Goal: Task Accomplishment & Management: Manage account settings

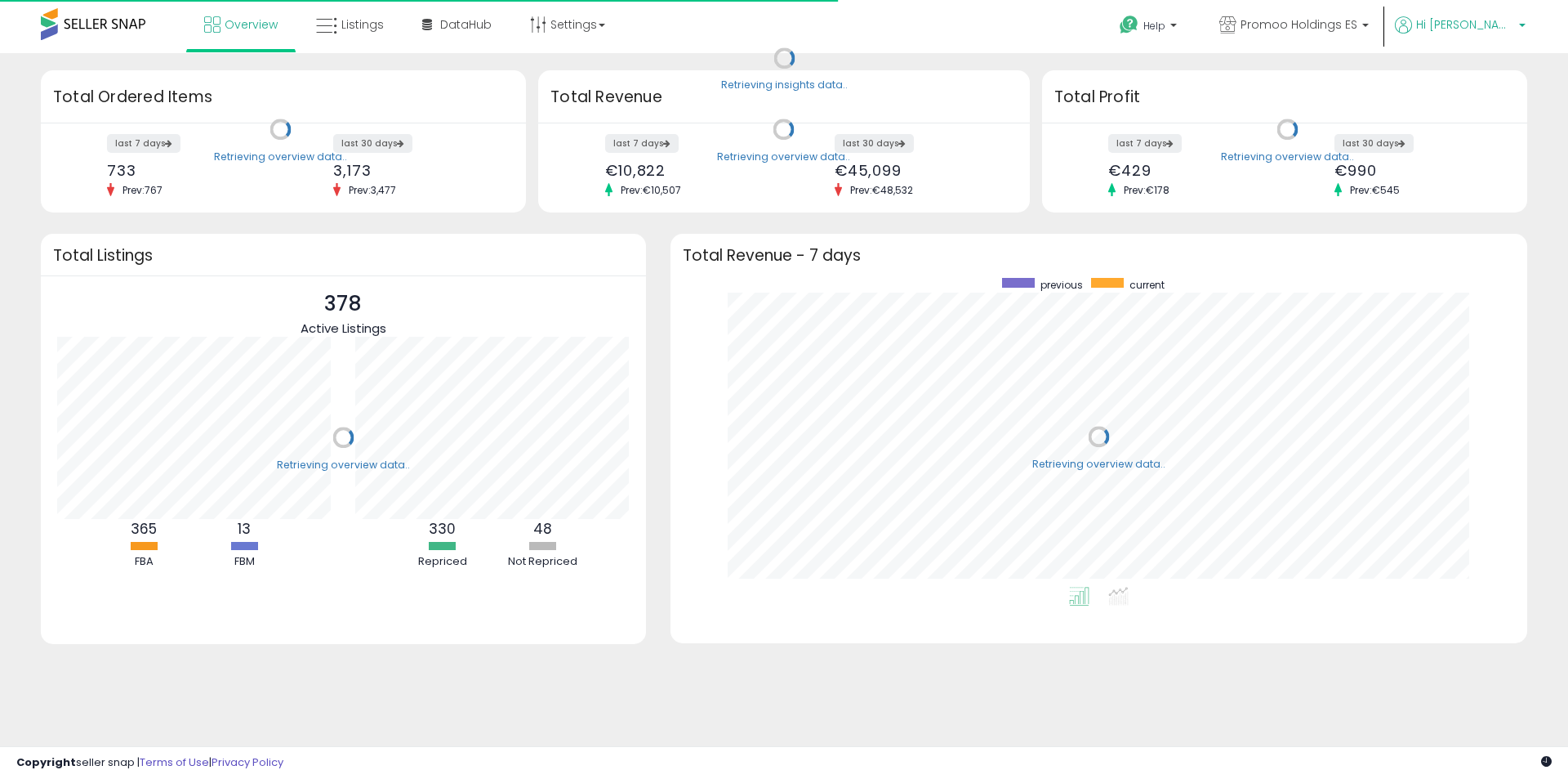
scroll to position [309, 824]
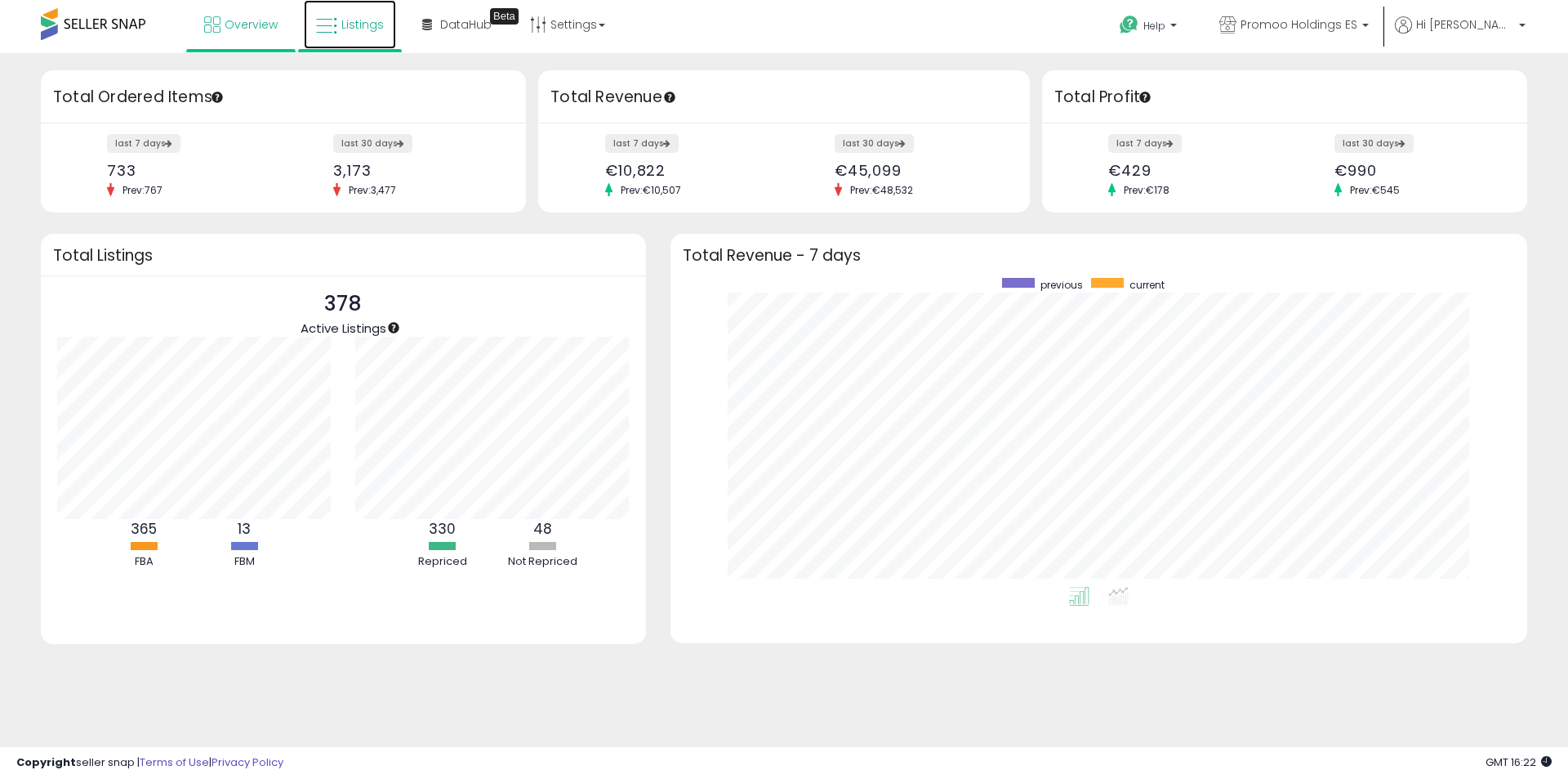
click at [367, 28] on span "Listings" at bounding box center [362, 25] width 42 height 17
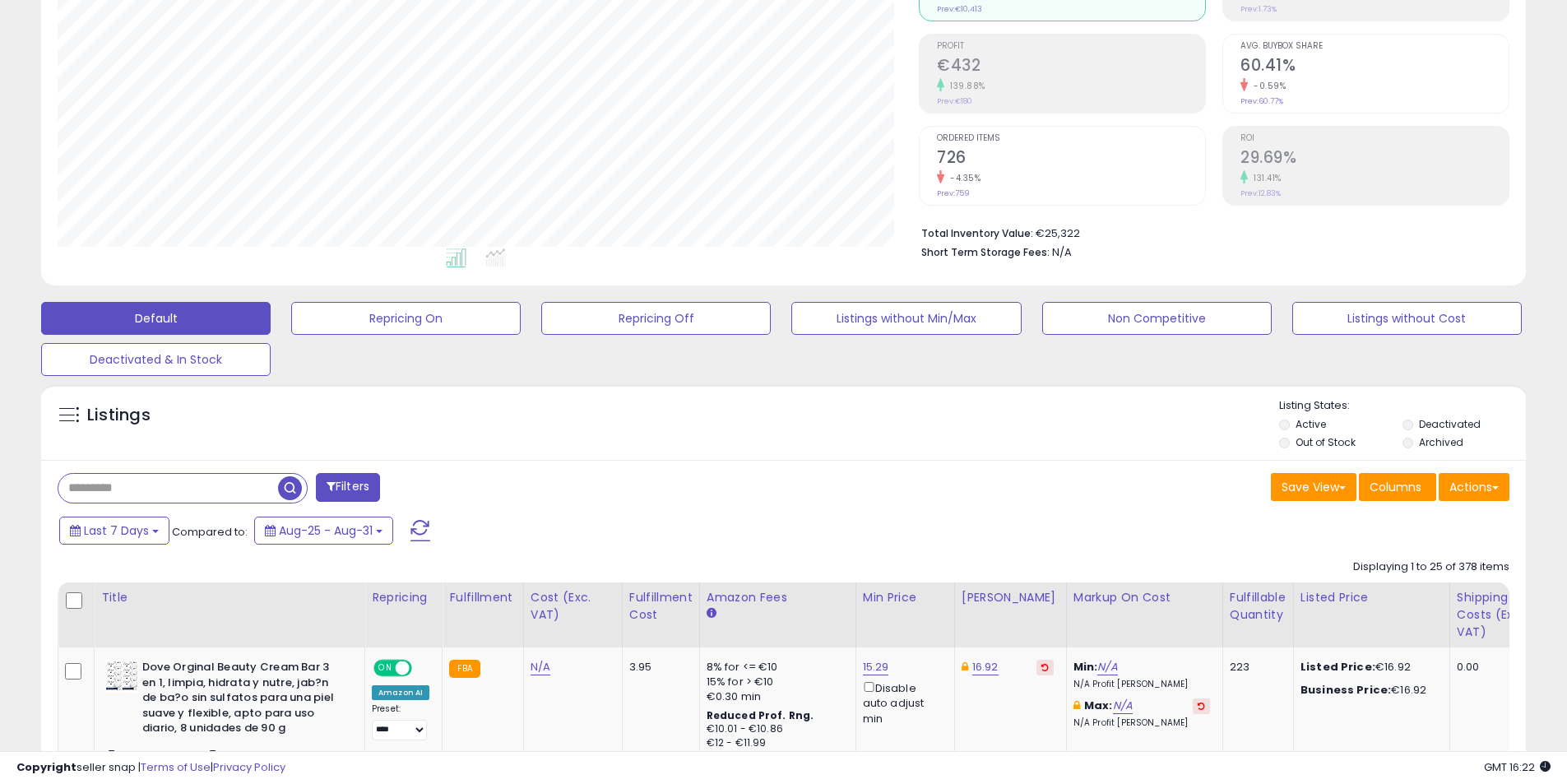
scroll to position [411, 0]
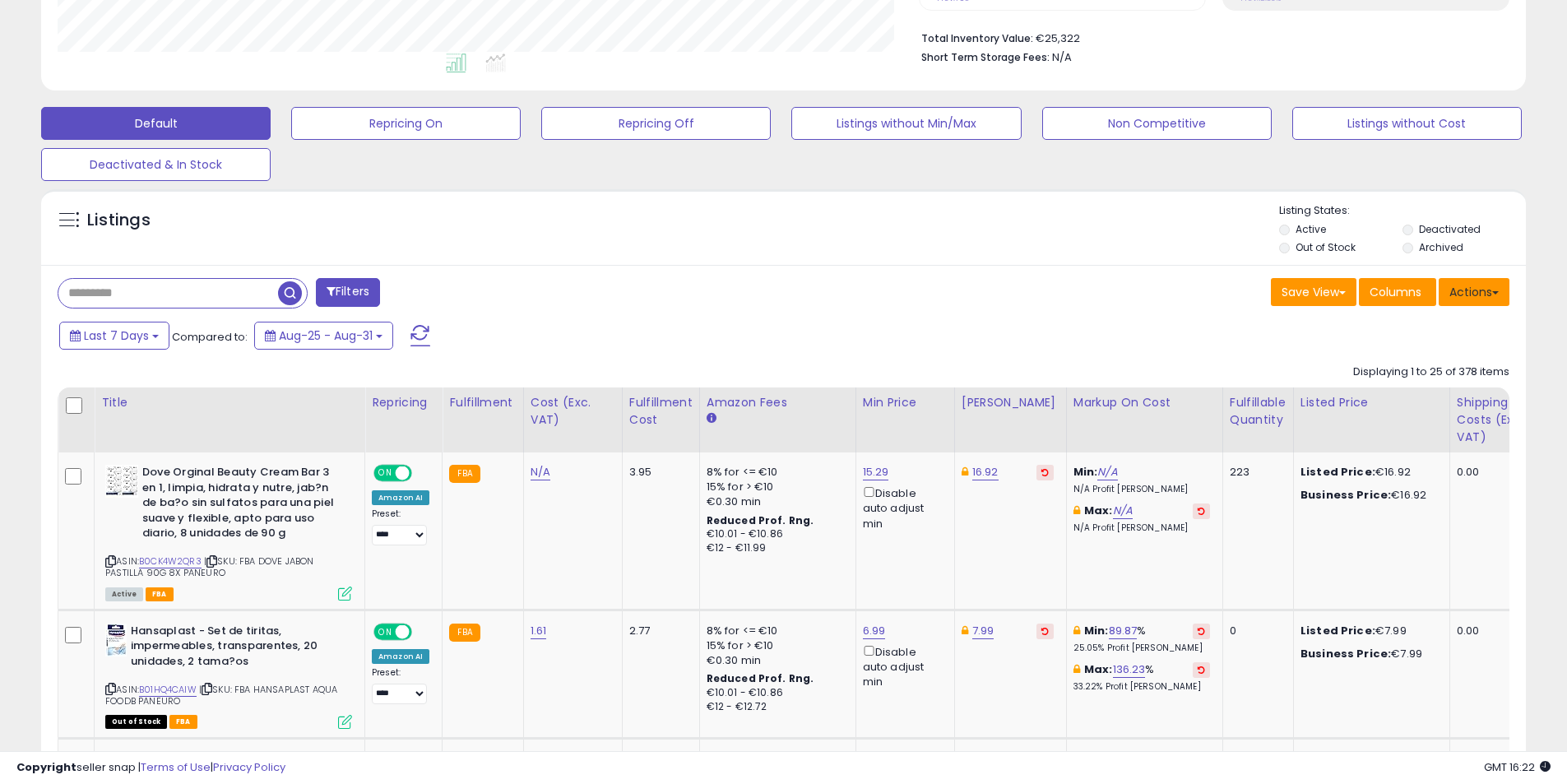
click at [1492, 301] on button "Actions" at bounding box center [1474, 292] width 71 height 28
click at [1422, 389] on link "Export All Columns" at bounding box center [1408, 396] width 181 height 26
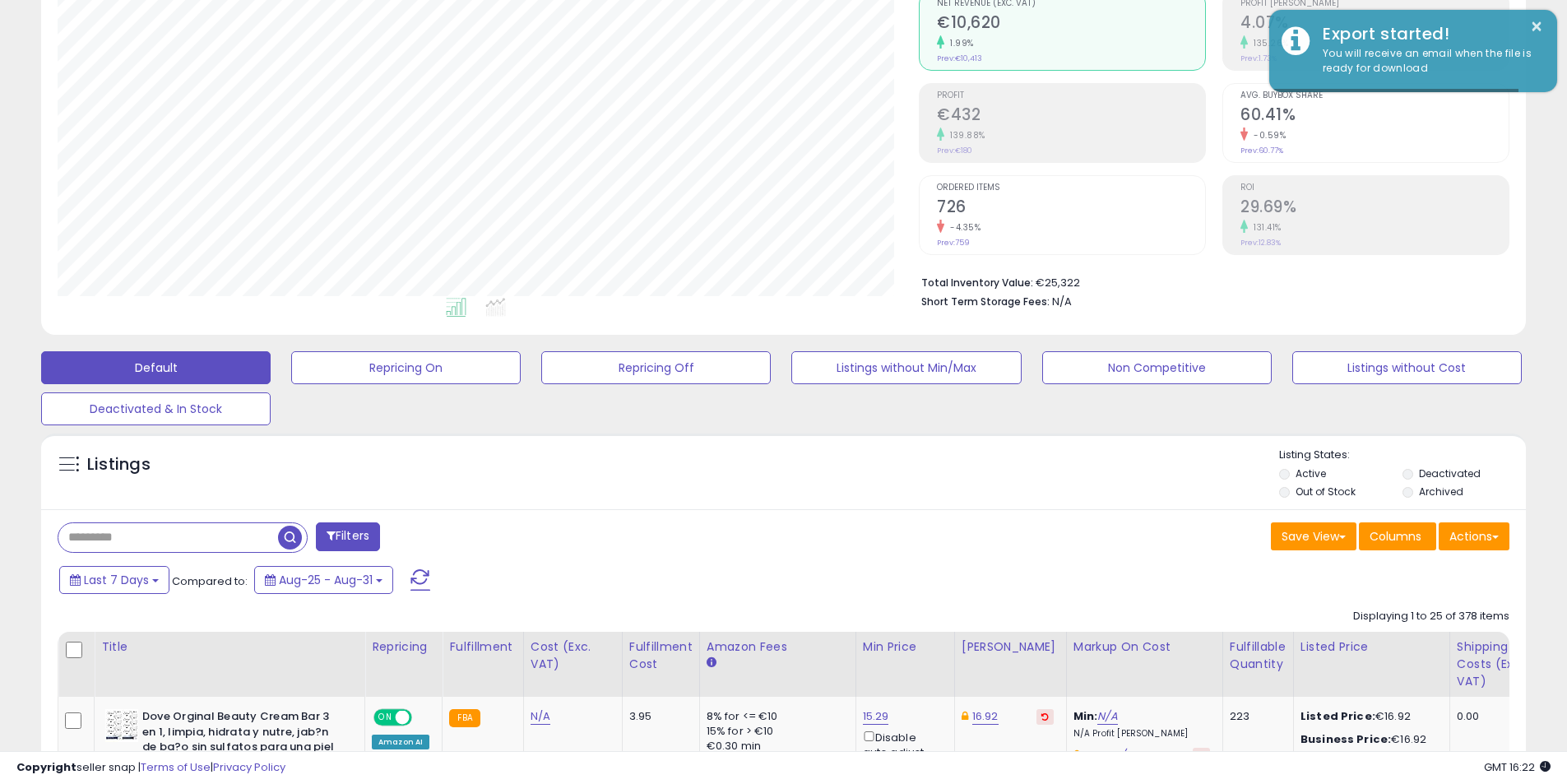
scroll to position [0, 0]
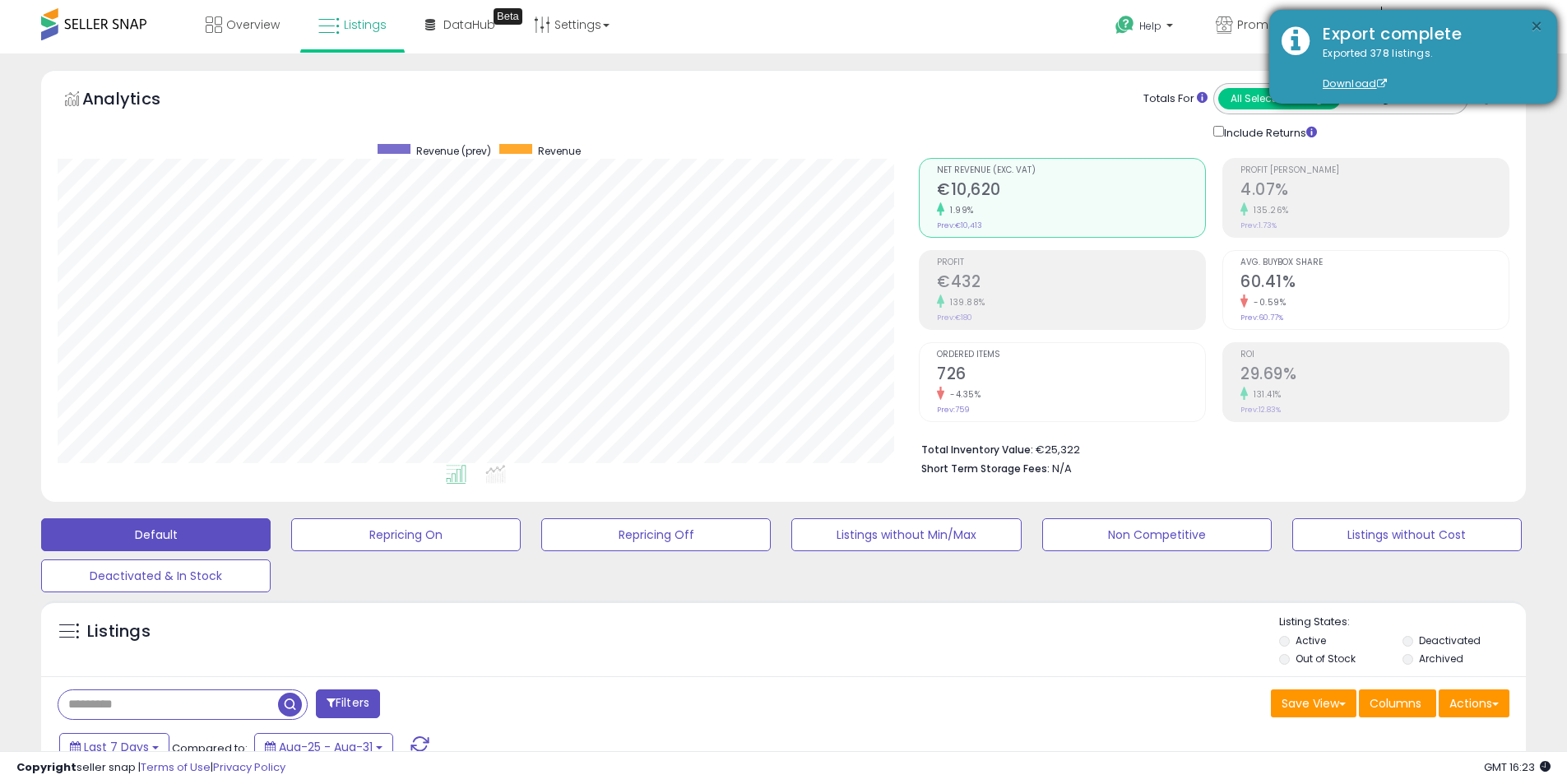
click at [1542, 24] on button "×" at bounding box center [1536, 27] width 13 height 20
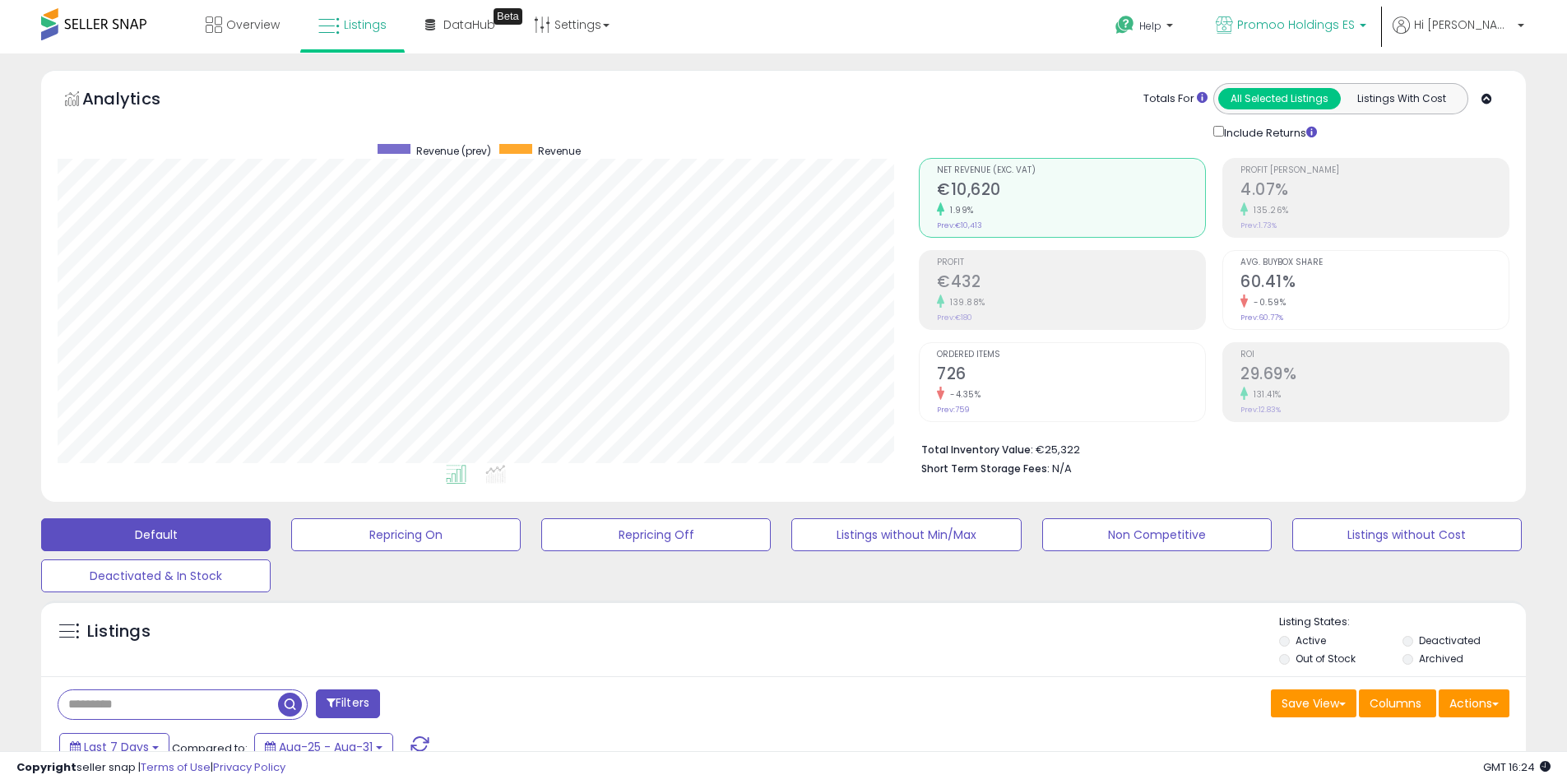
click at [1367, 33] on b at bounding box center [1362, 29] width 6 height 12
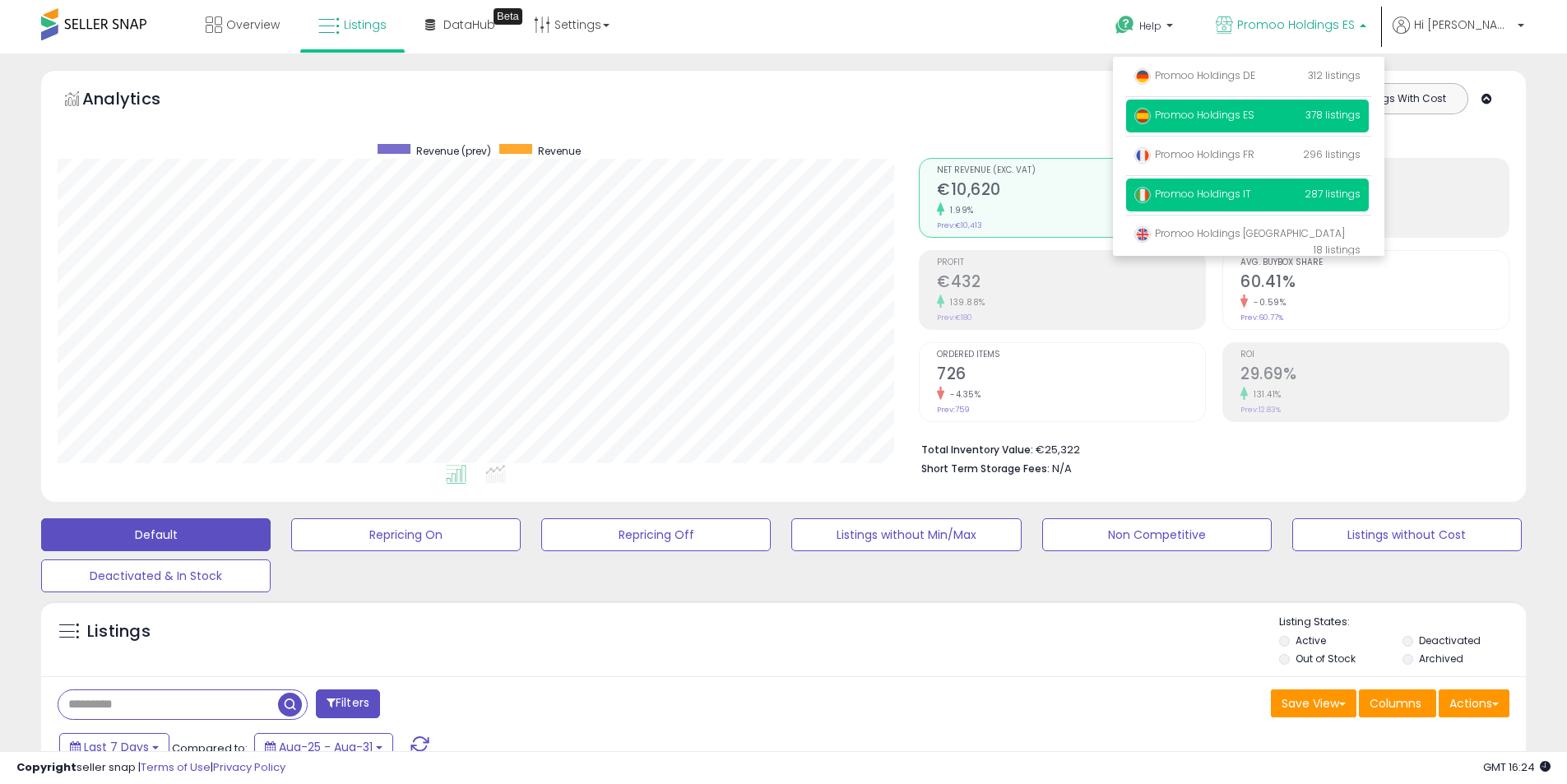
click at [1254, 185] on p "Promoo Holdings IT 287 listings" at bounding box center [1247, 195] width 243 height 33
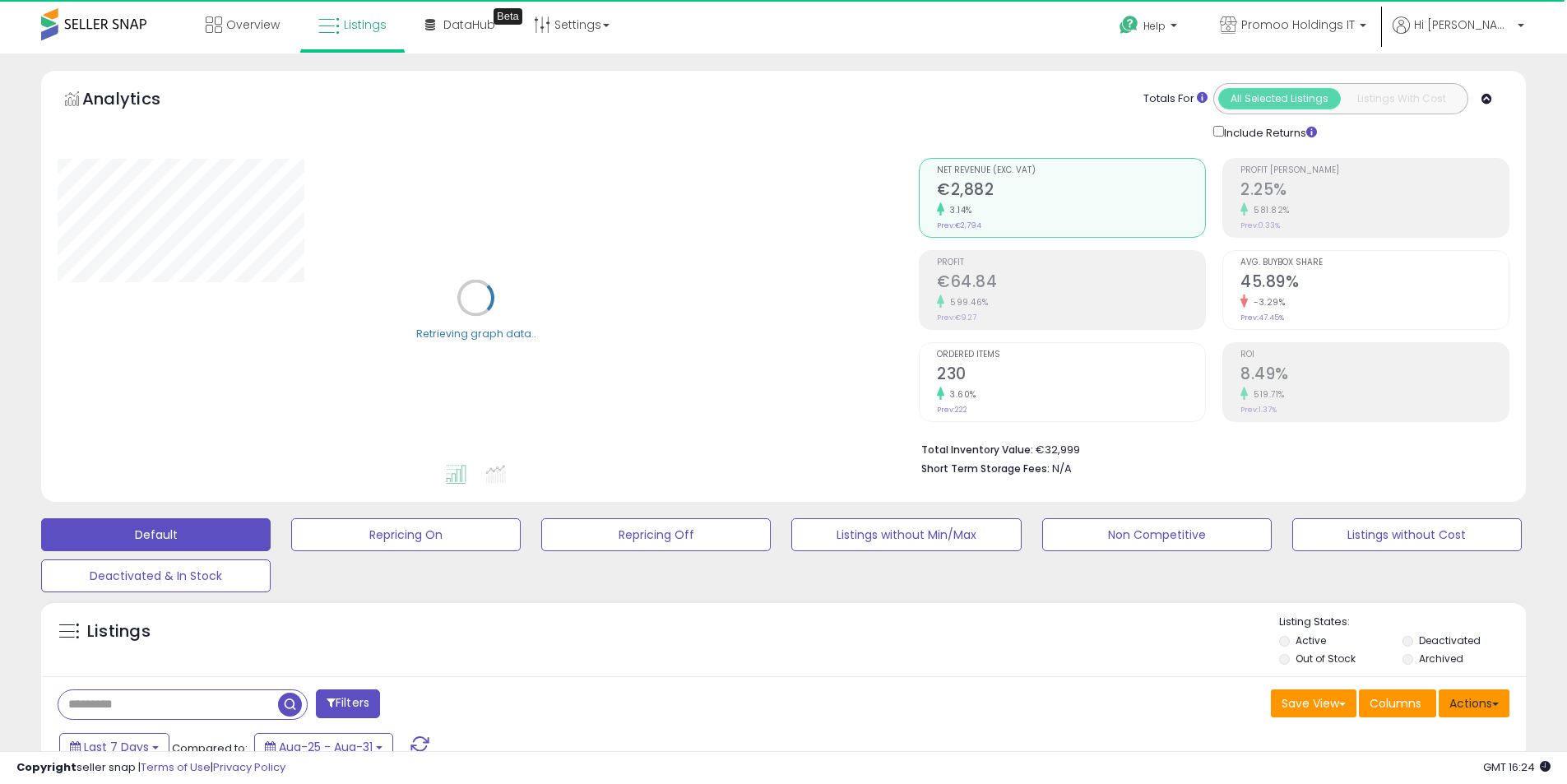
click at [1500, 699] on button "Actions" at bounding box center [1474, 703] width 71 height 28
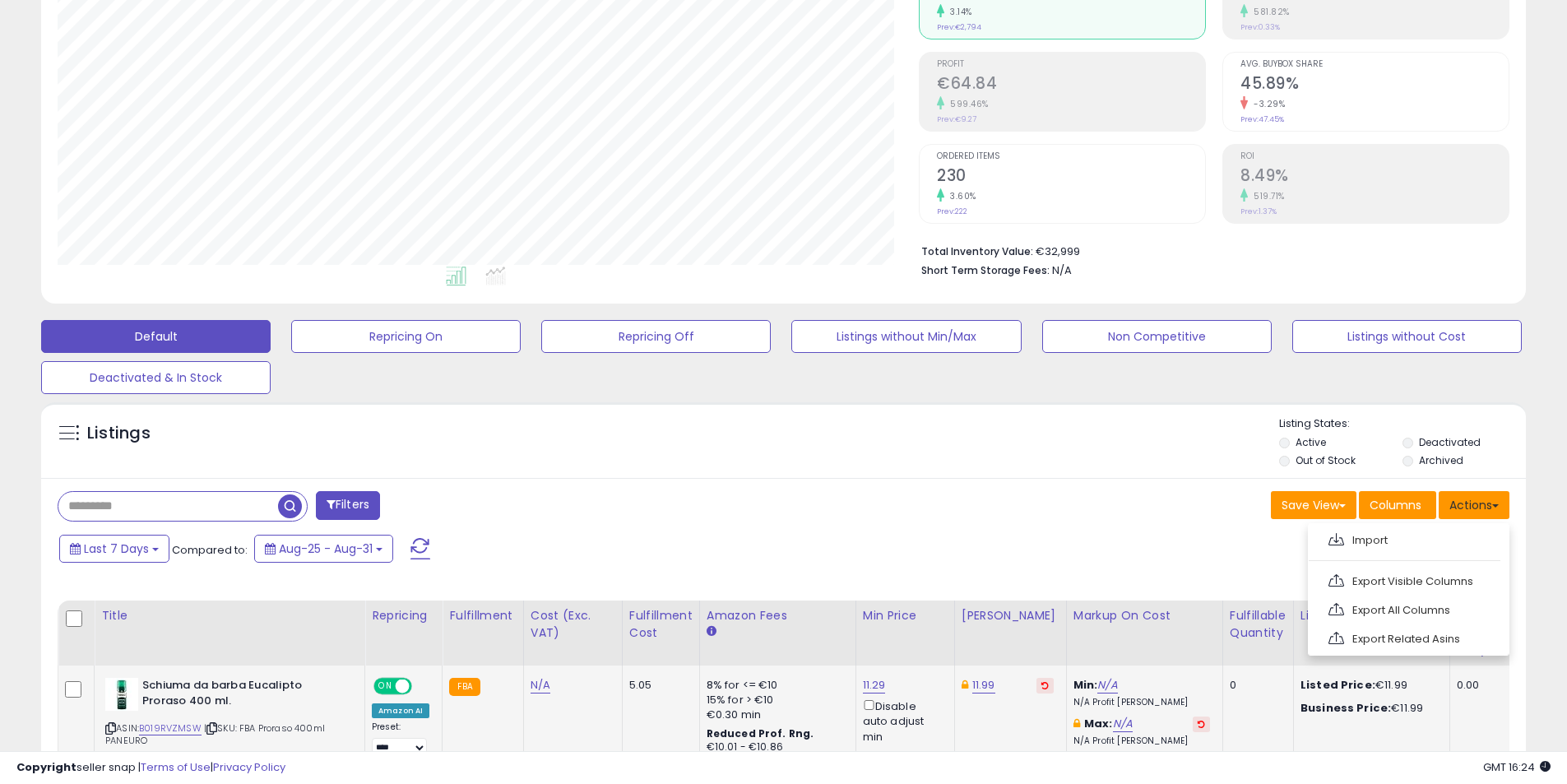
scroll to position [247, 0]
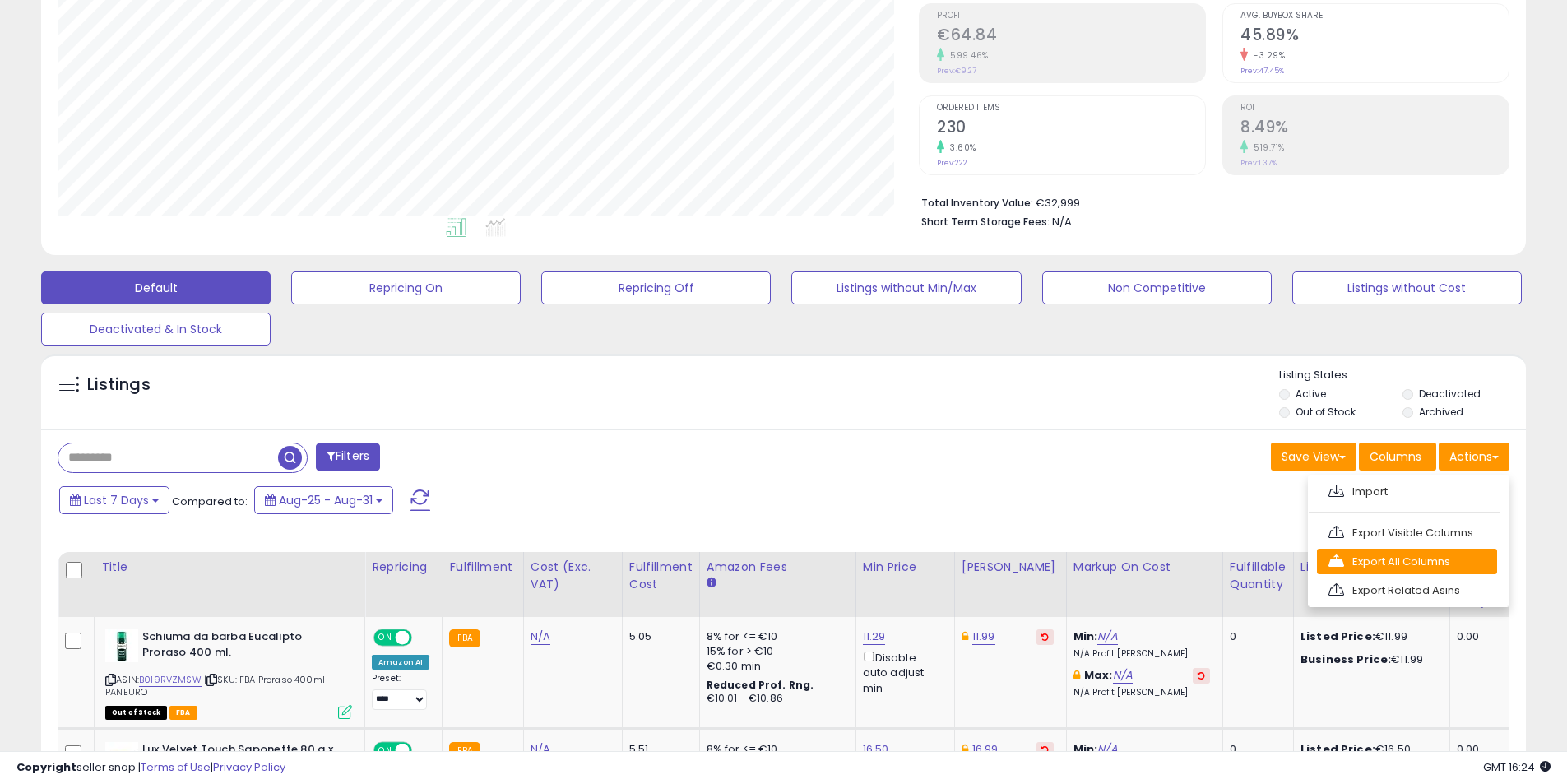
click at [1428, 566] on link "Export All Columns" at bounding box center [1408, 561] width 181 height 26
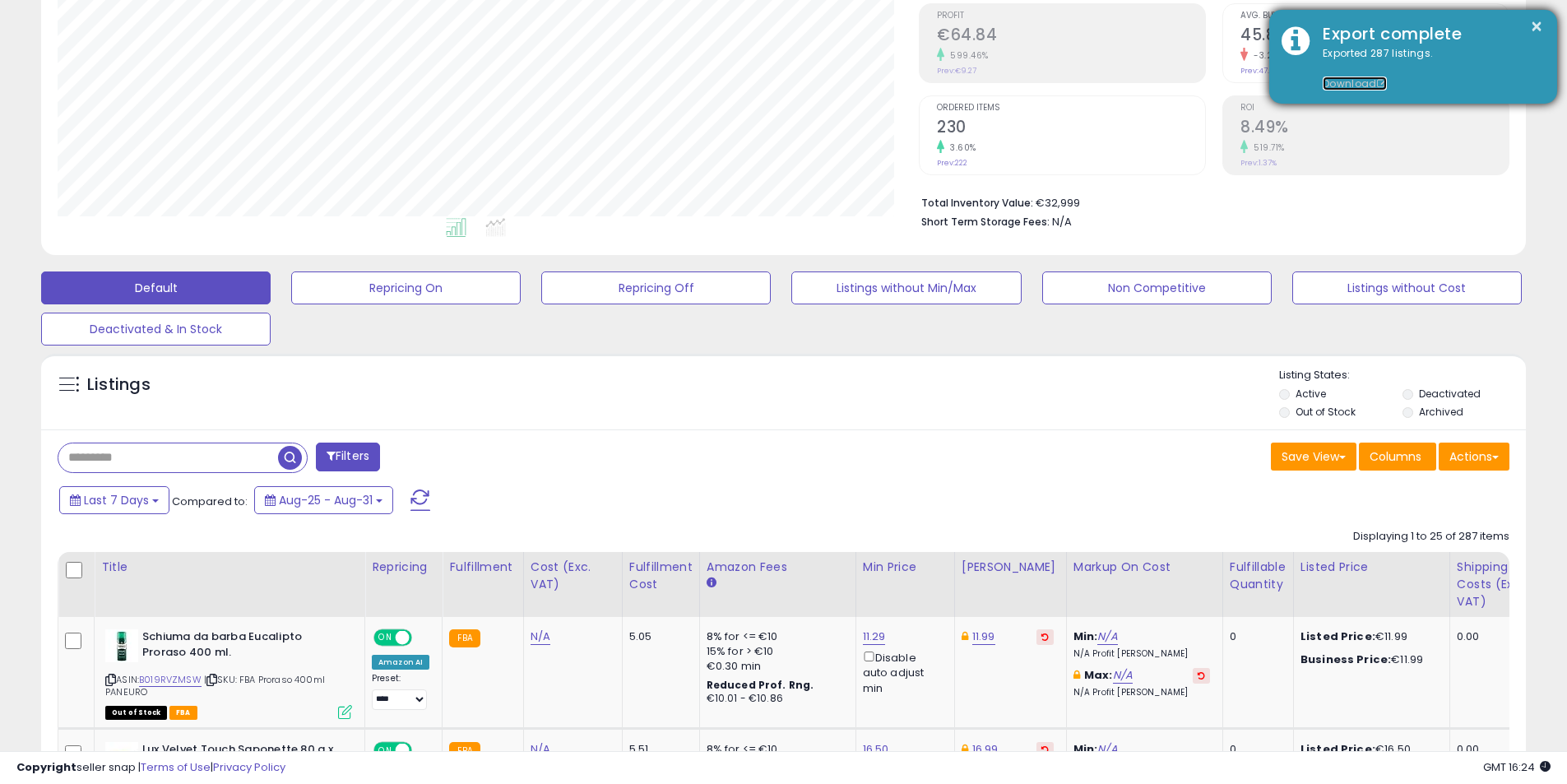
click at [1362, 81] on link "Download" at bounding box center [1355, 83] width 64 height 14
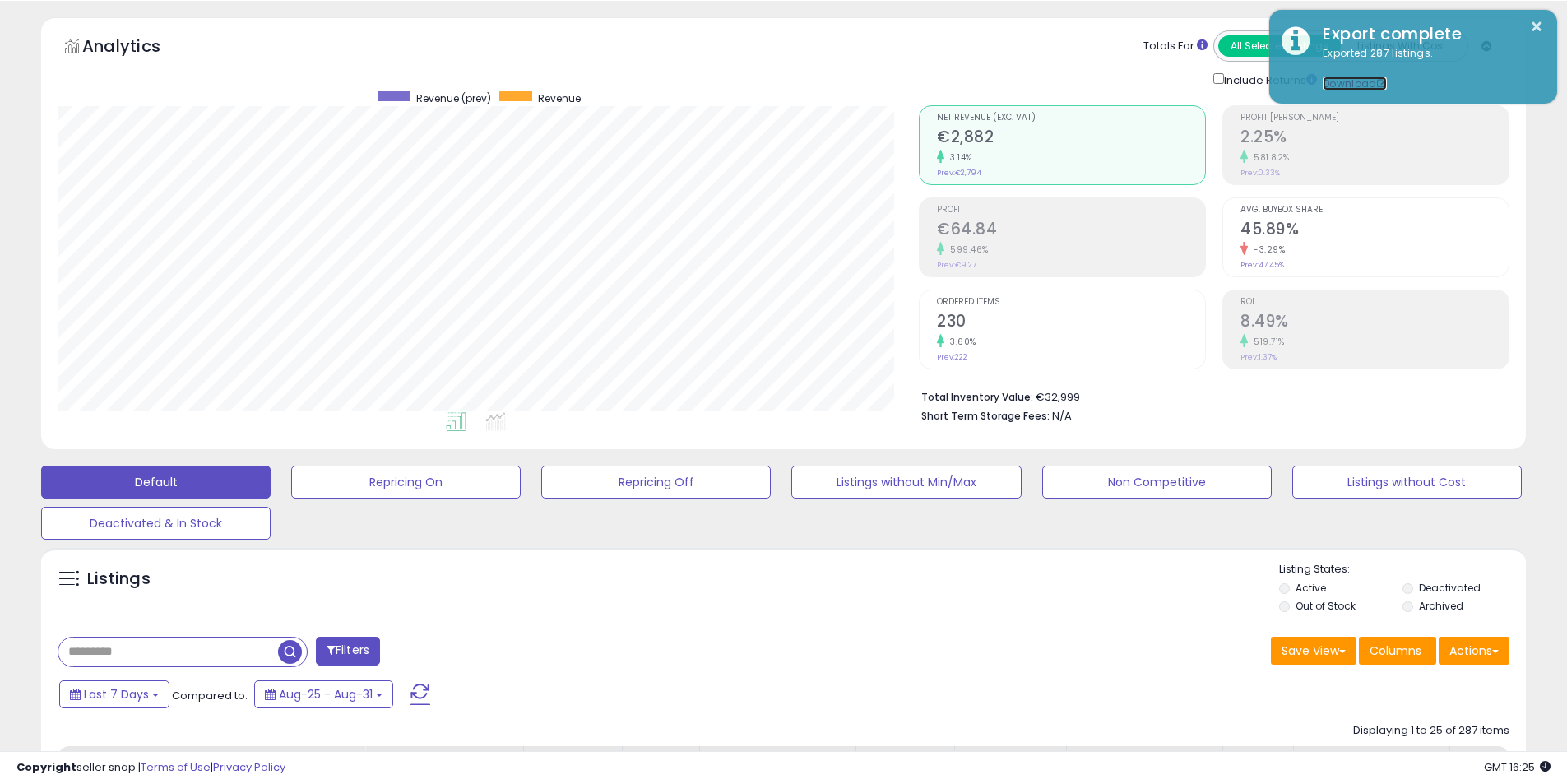
scroll to position [0, 0]
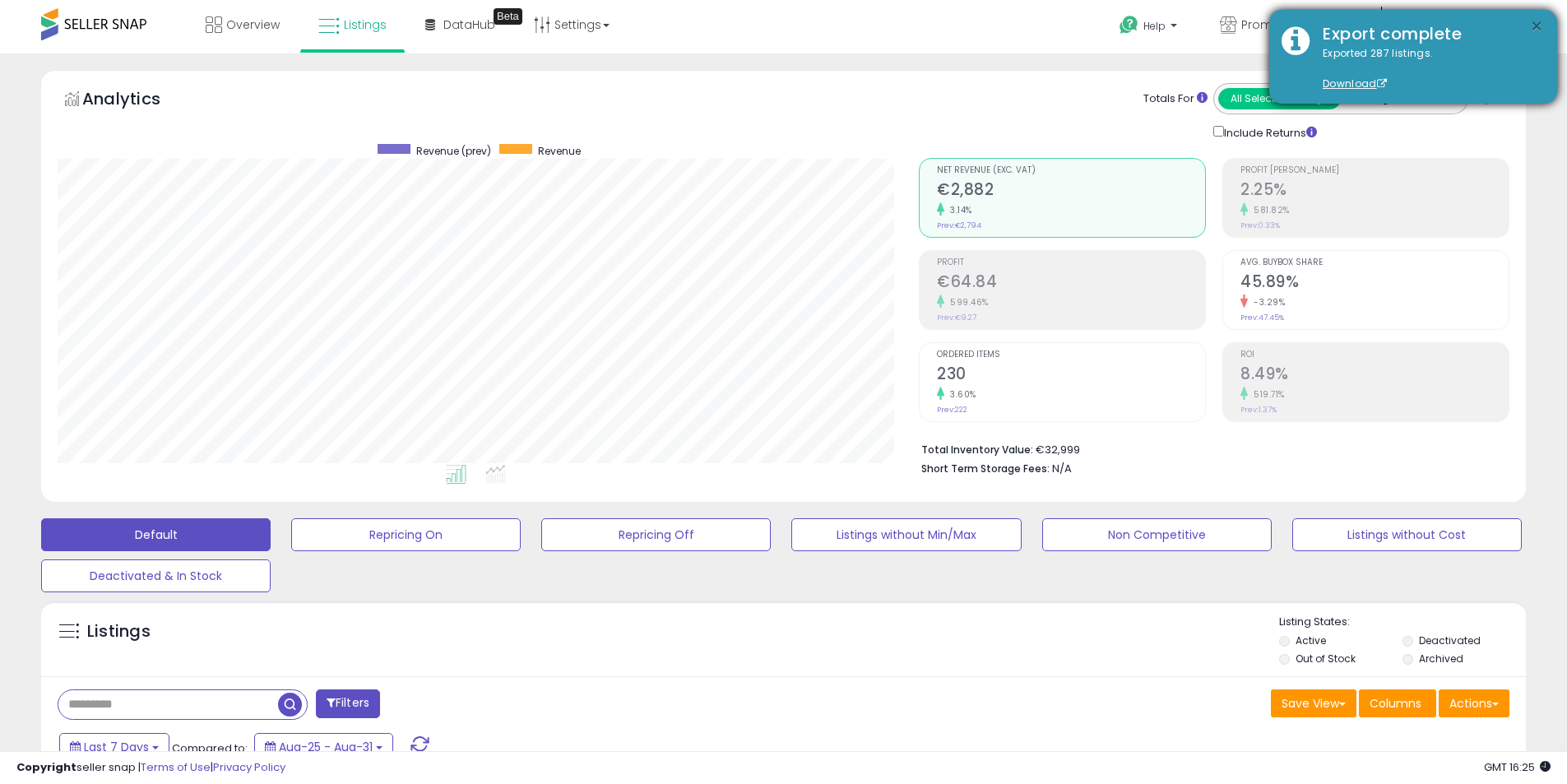
click at [1534, 28] on button "×" at bounding box center [1536, 27] width 13 height 20
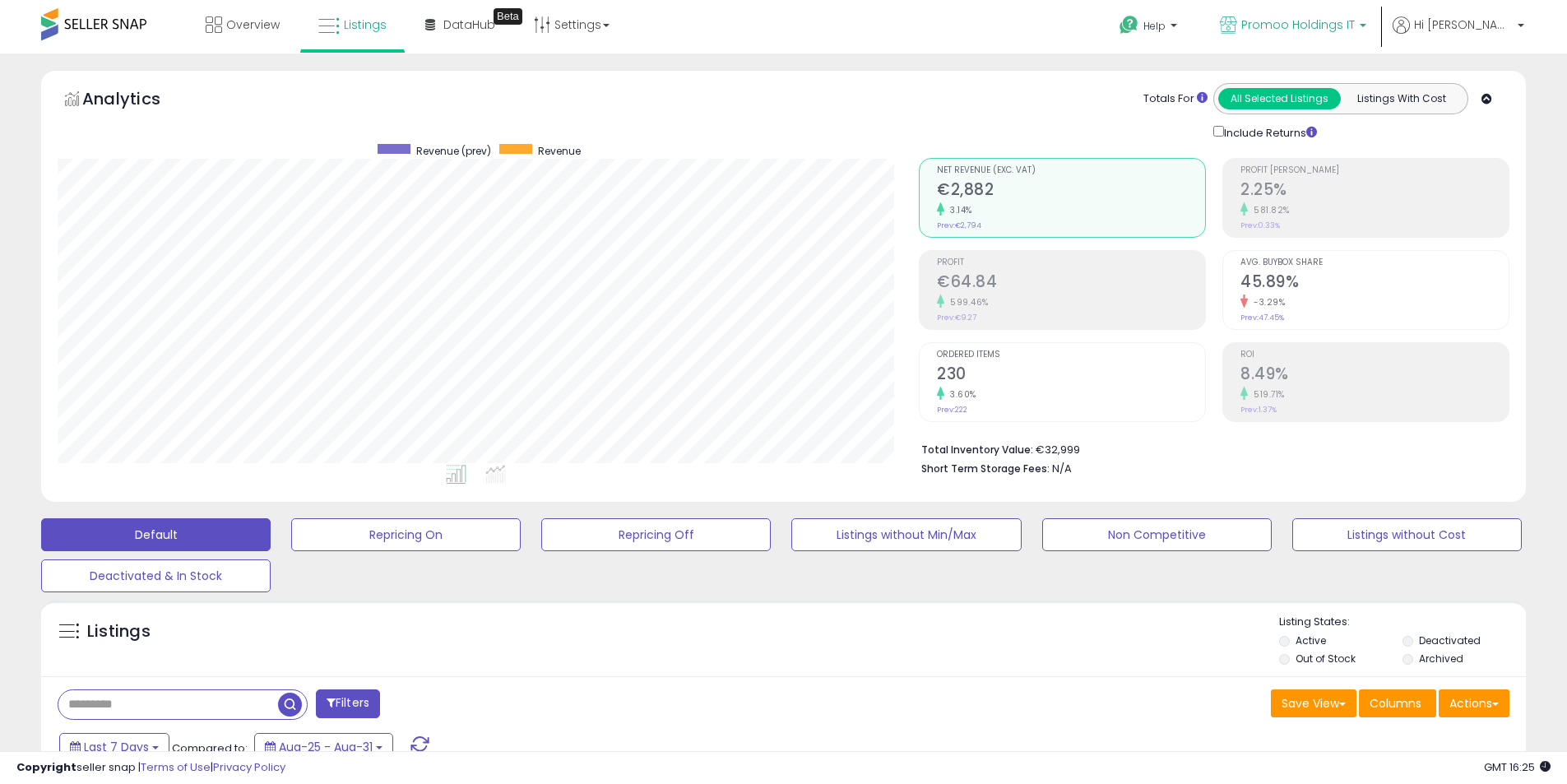
click at [1355, 31] on span "Promoo Holdings IT" at bounding box center [1298, 25] width 113 height 17
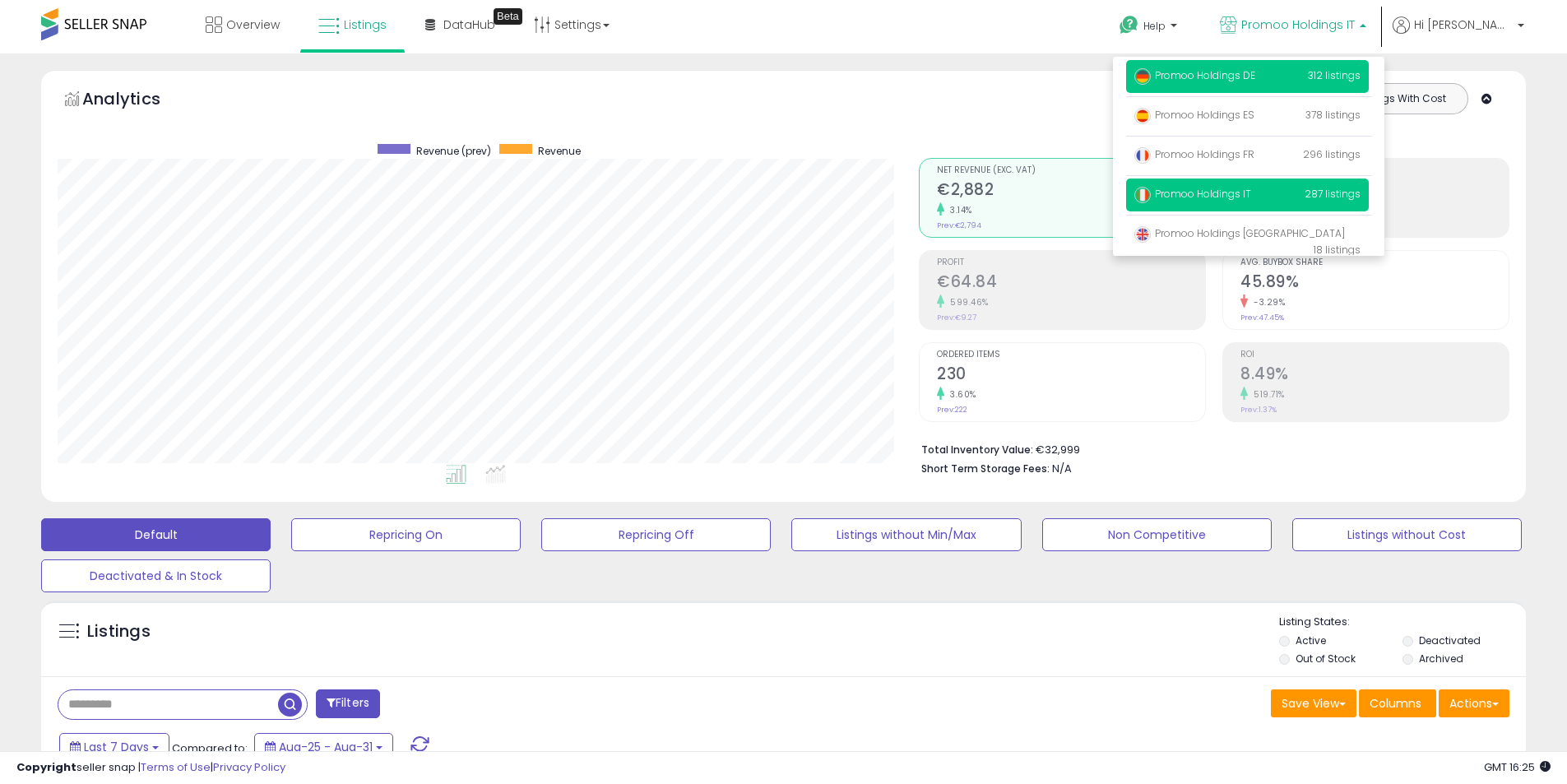
click at [1282, 89] on p "Promoo Holdings DE 312 listings" at bounding box center [1247, 76] width 243 height 33
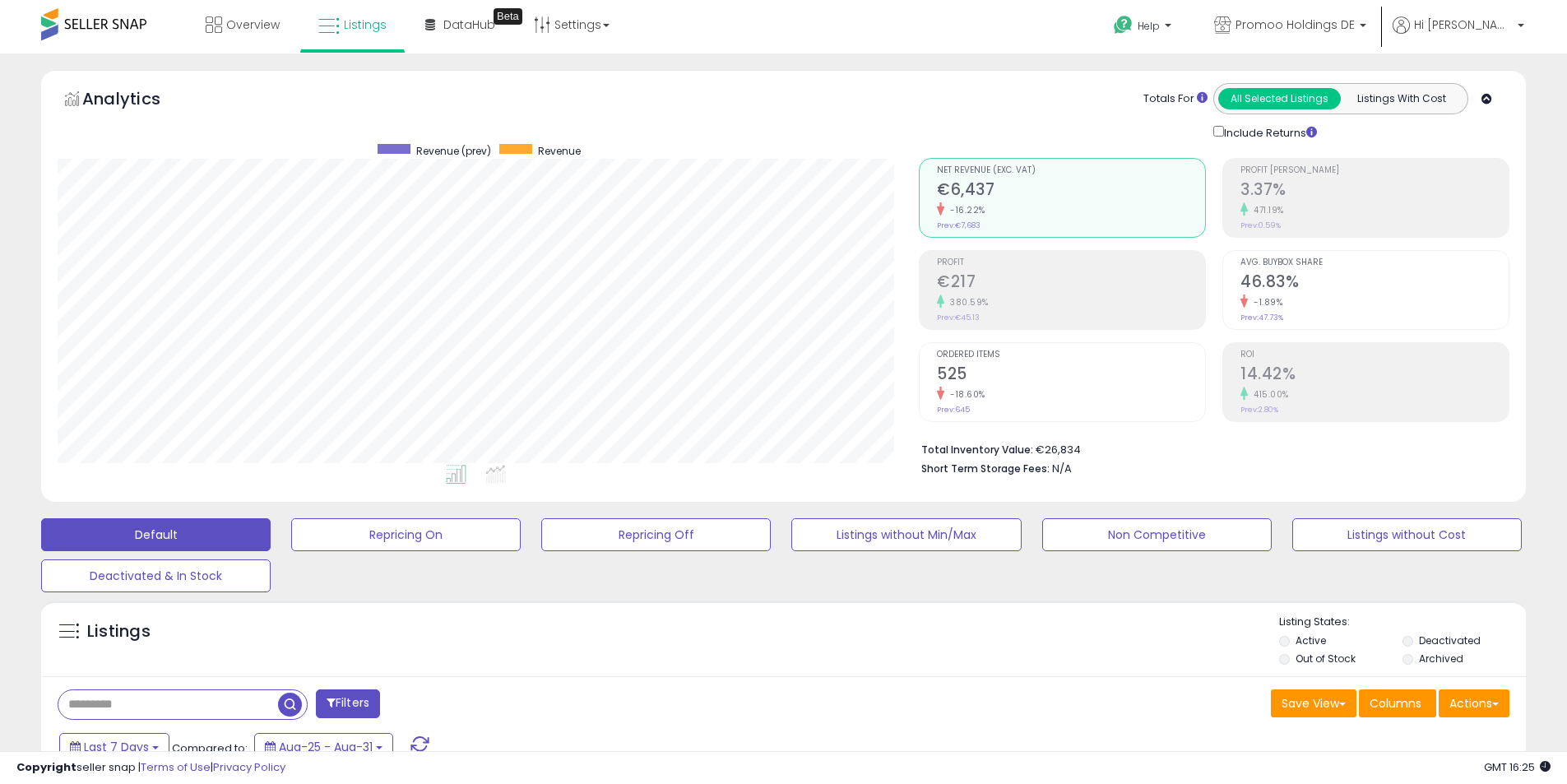
scroll to position [337, 861]
click at [1457, 696] on button "Actions" at bounding box center [1474, 703] width 71 height 28
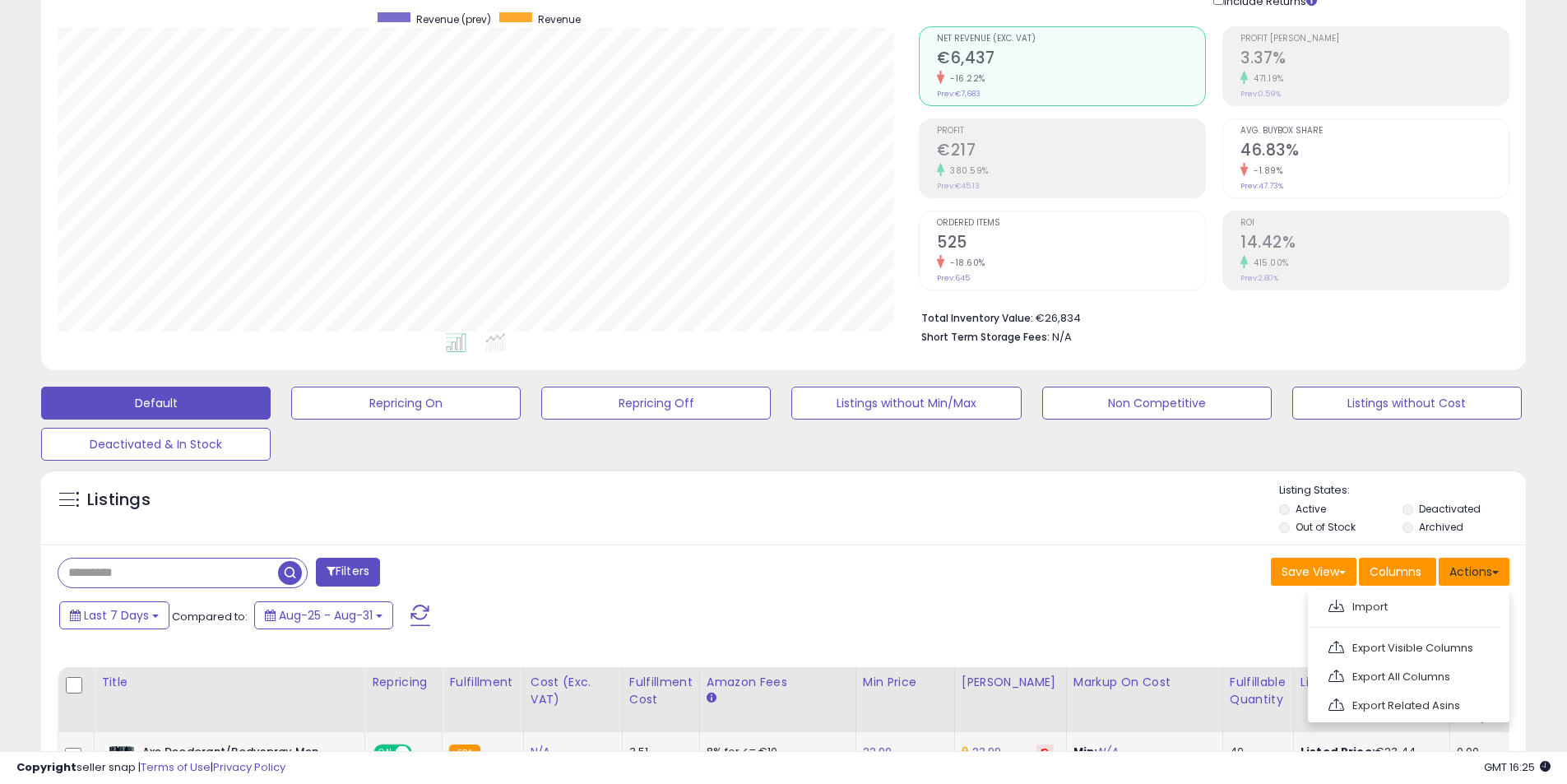
scroll to position [329, 0]
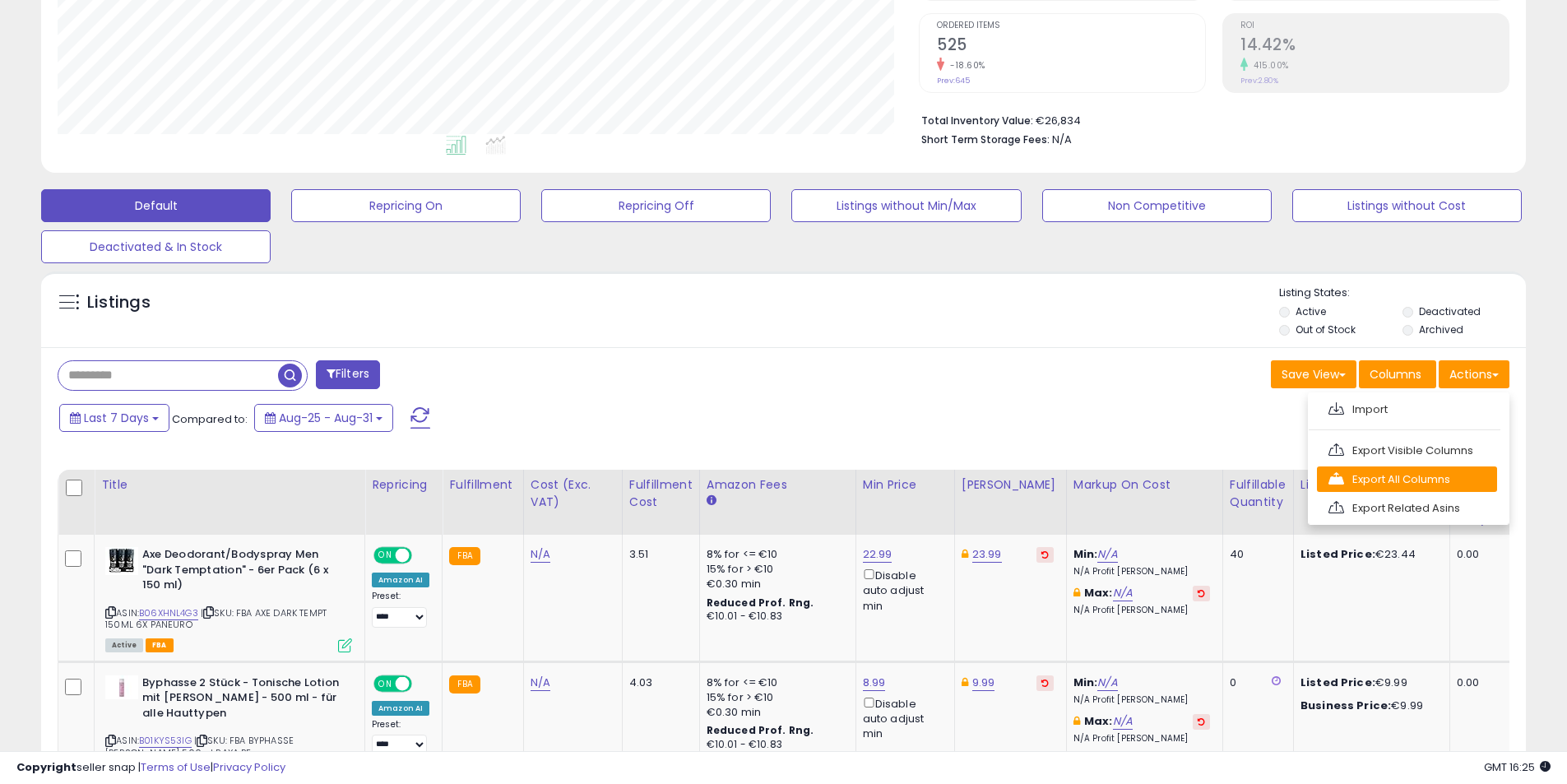
click at [1418, 484] on link "Export All Columns" at bounding box center [1408, 479] width 181 height 26
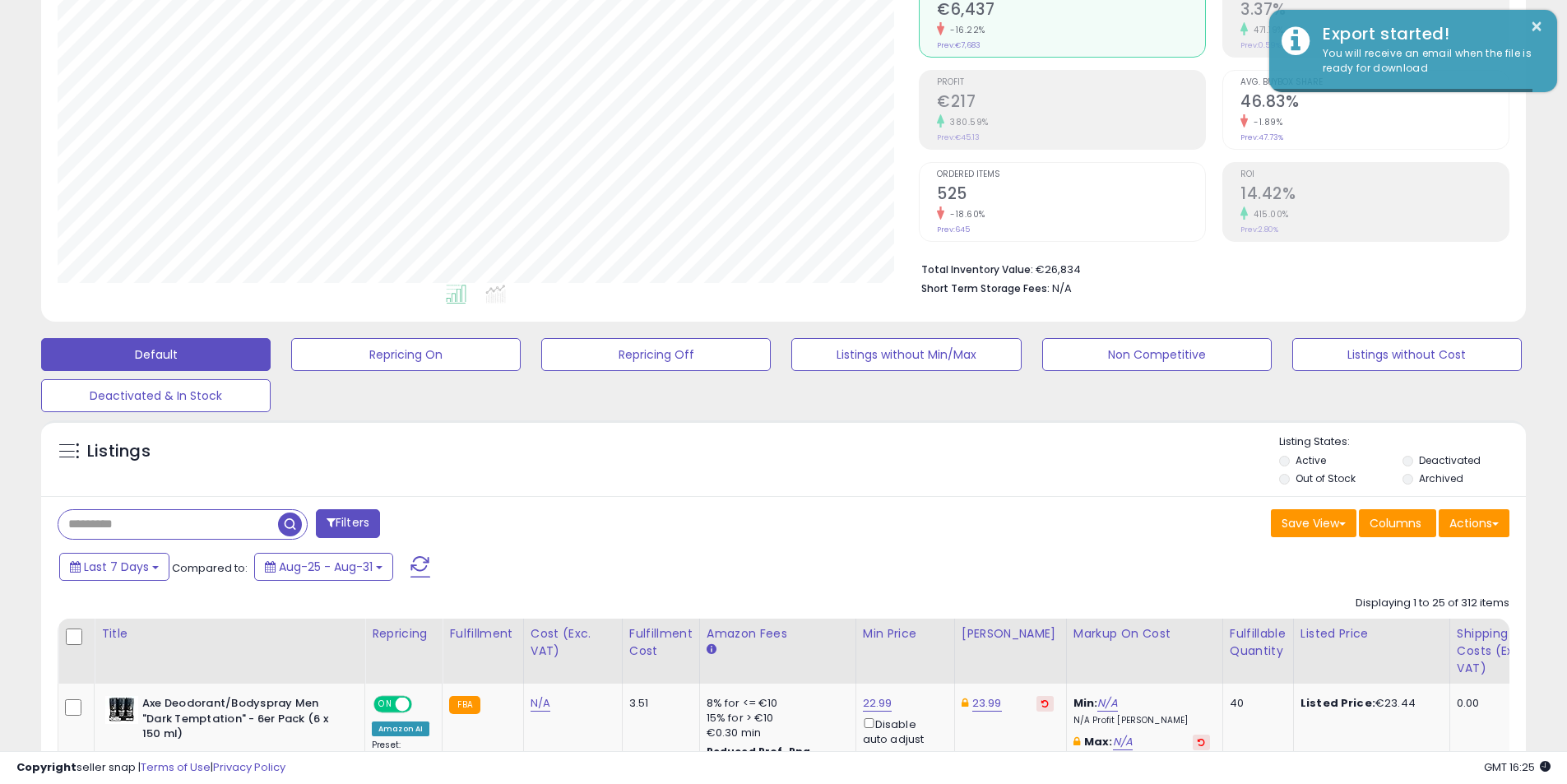
scroll to position [0, 0]
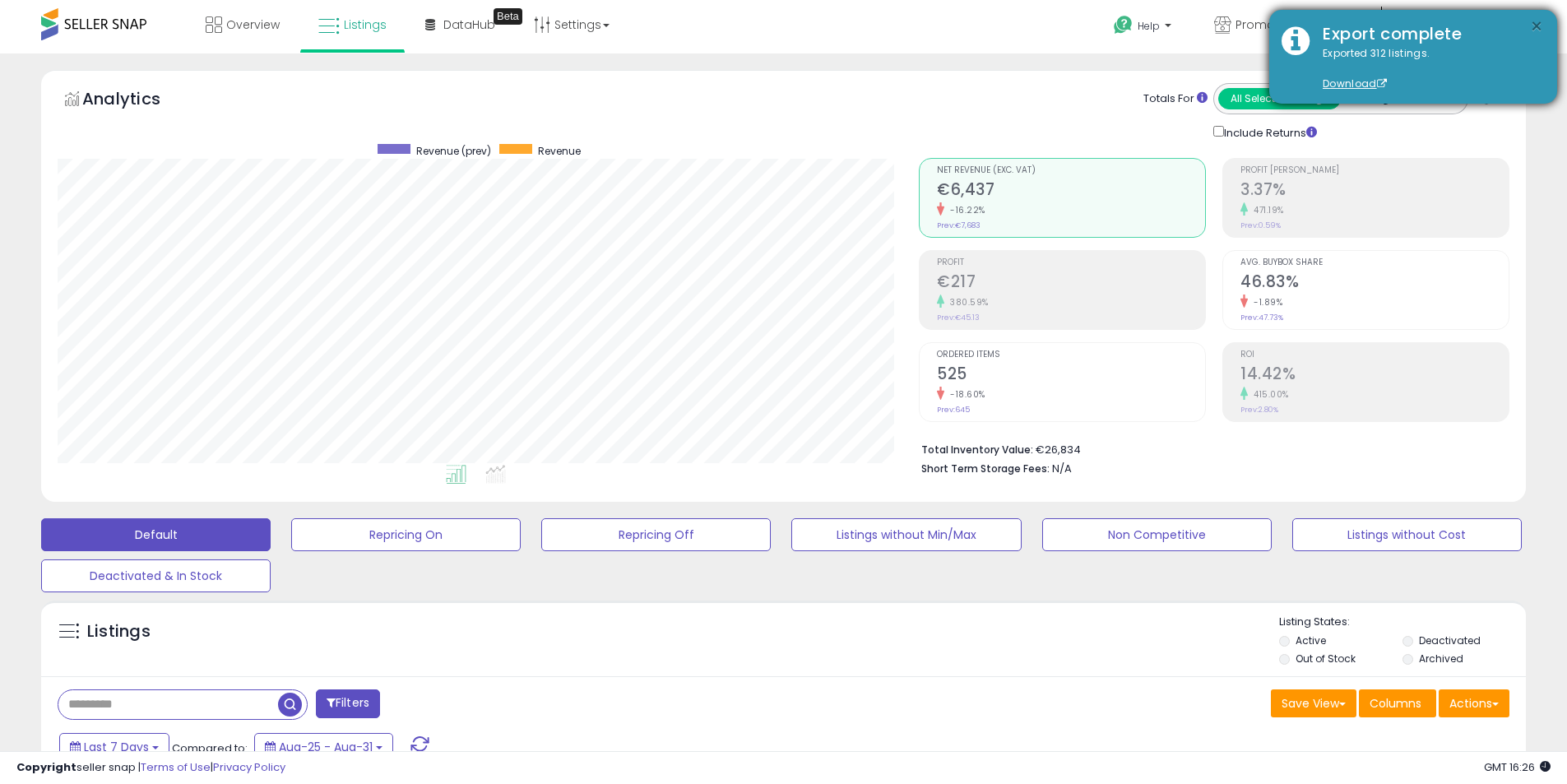
click at [1532, 26] on button "×" at bounding box center [1536, 27] width 13 height 20
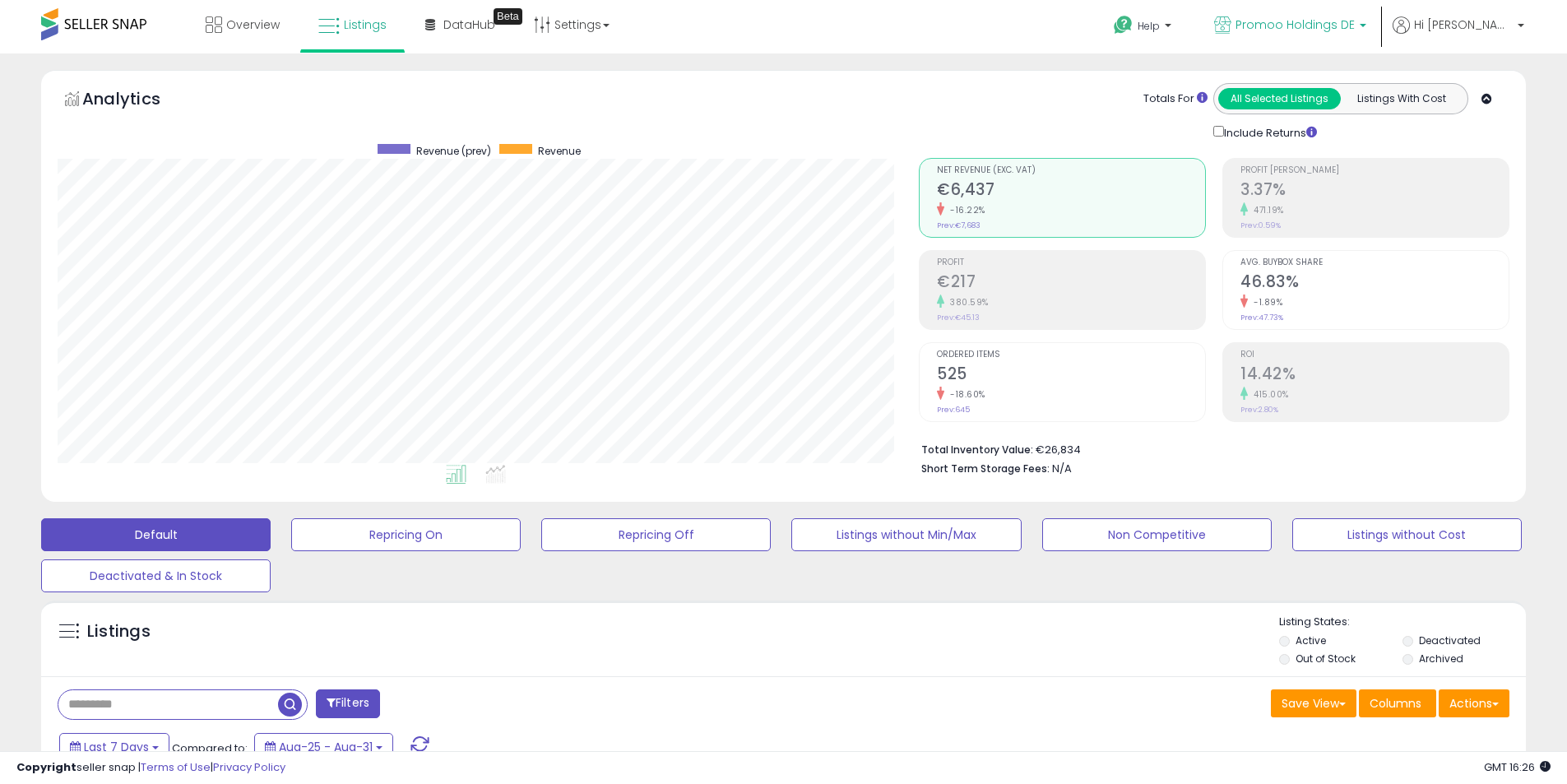
click at [1367, 28] on b at bounding box center [1362, 29] width 6 height 12
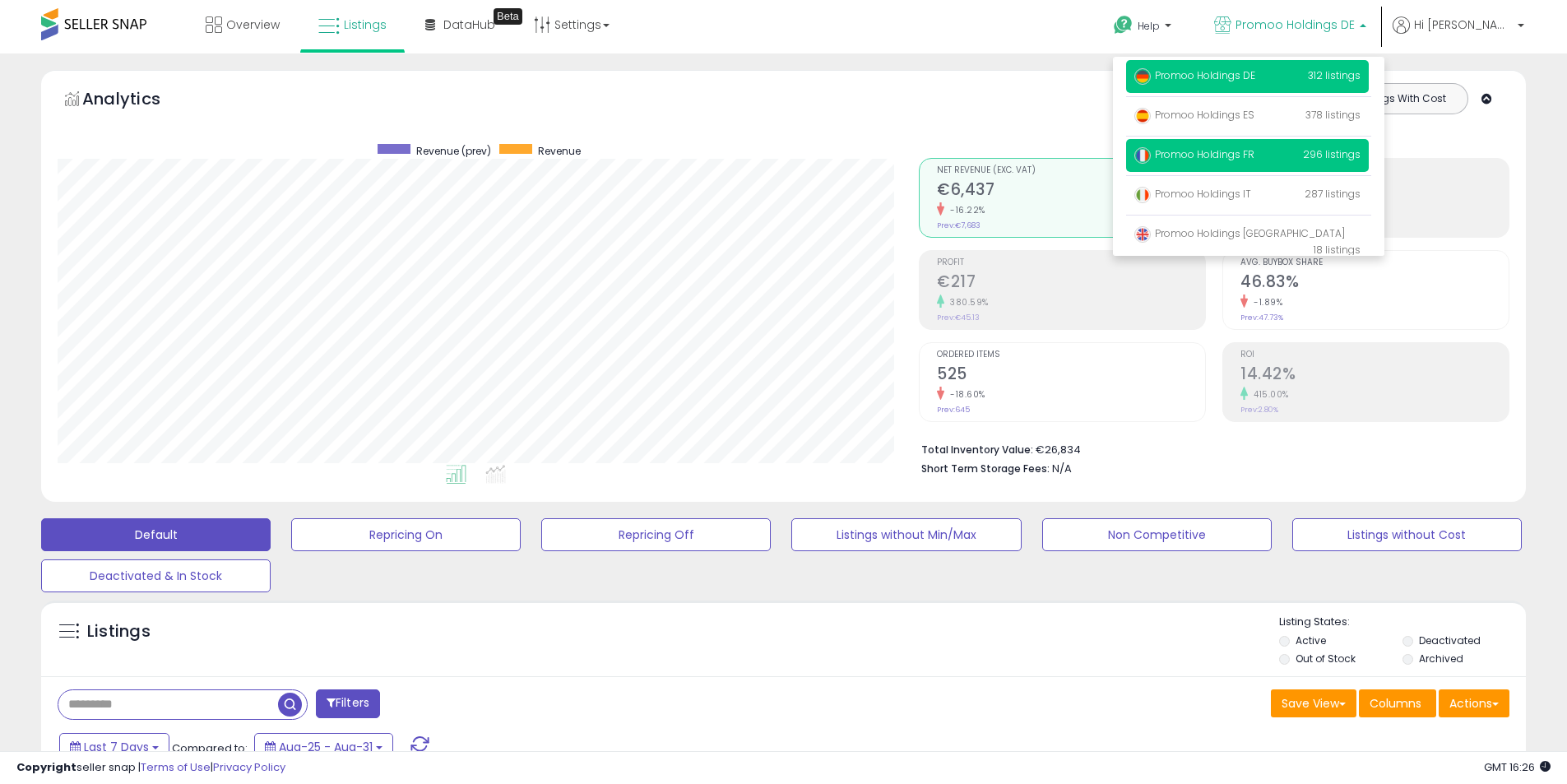
click at [1254, 156] on span "Promoo Holdings FR" at bounding box center [1194, 154] width 120 height 14
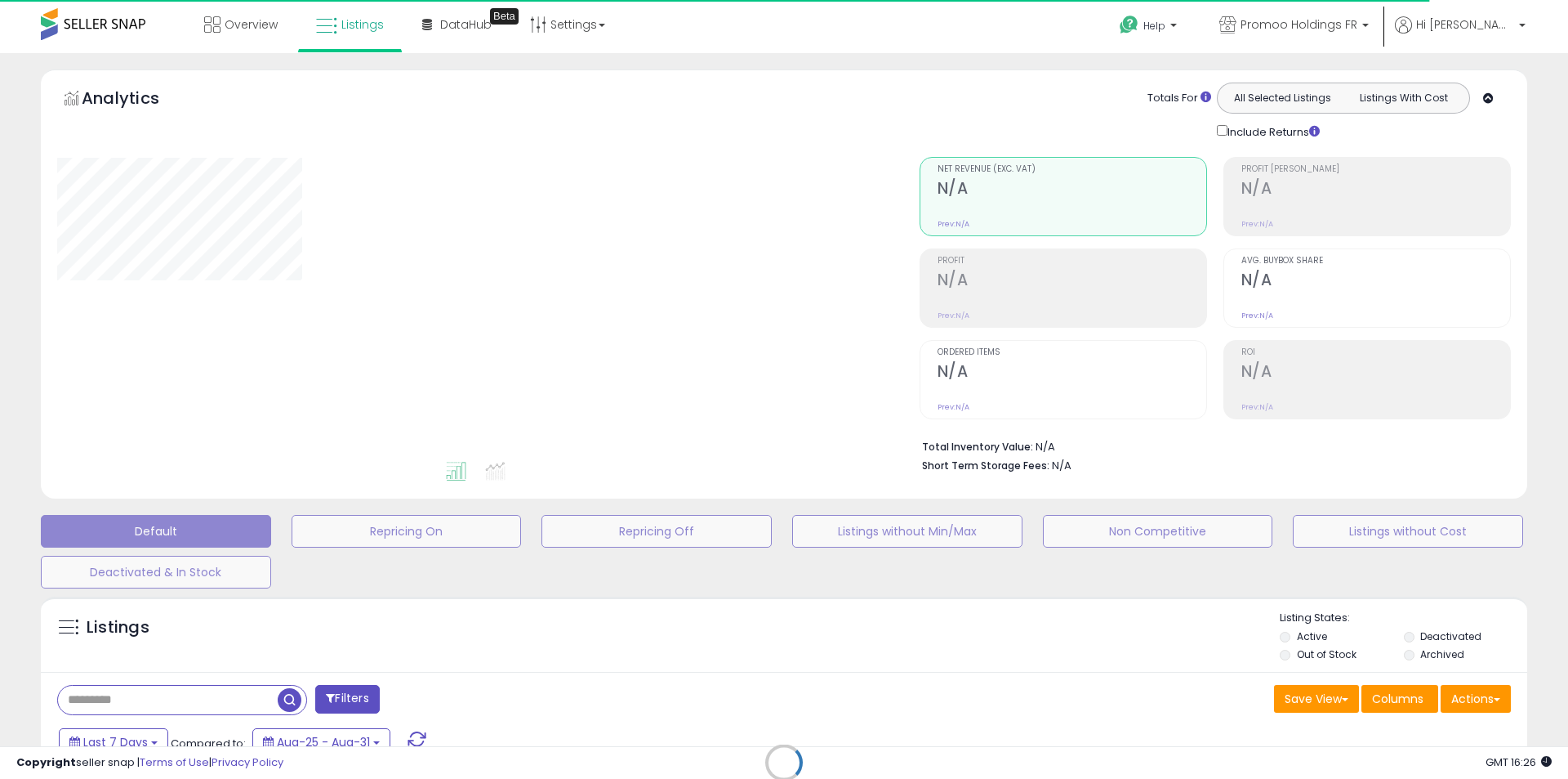
click at [1505, 697] on div "Retrieving listings data.." at bounding box center [784, 775] width 1511 height 373
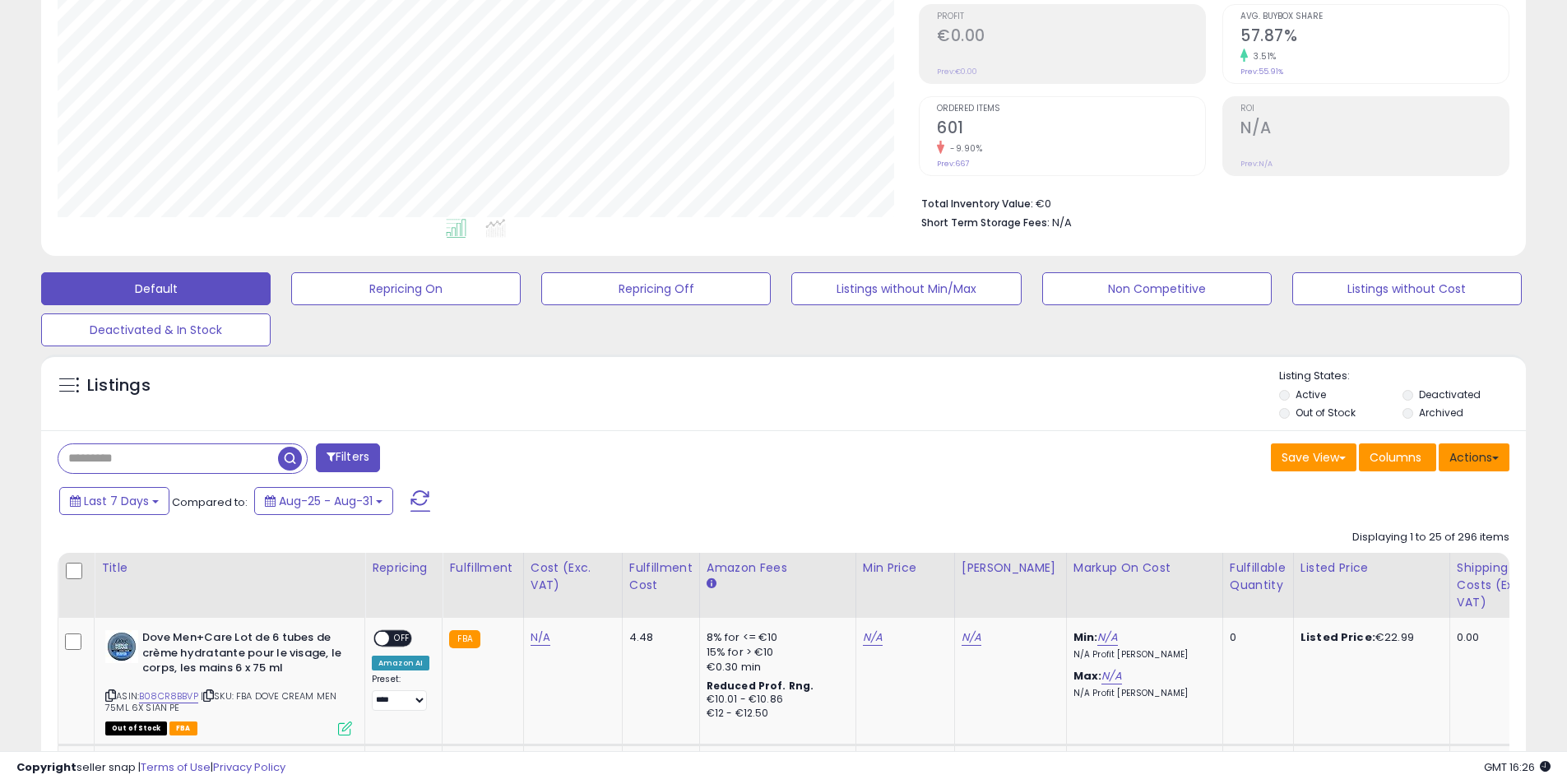
scroll to position [247, 0]
click at [1488, 454] on button "Actions" at bounding box center [1474, 457] width 71 height 28
click at [1412, 571] on link "Export All Columns" at bounding box center [1408, 561] width 181 height 26
